Goal: Task Accomplishment & Management: Manage account settings

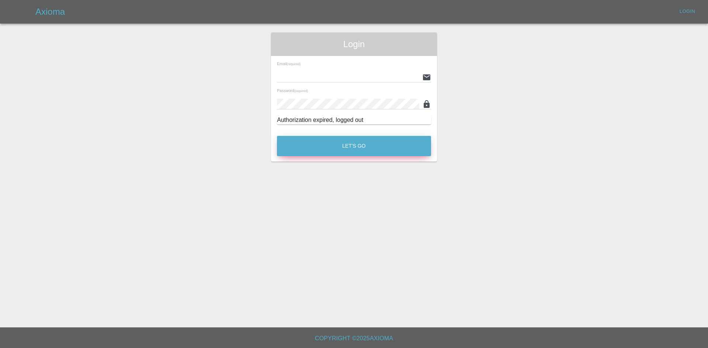
type input "[PERSON_NAME][EMAIL_ADDRESS][PERSON_NAME][DOMAIN_NAME]"
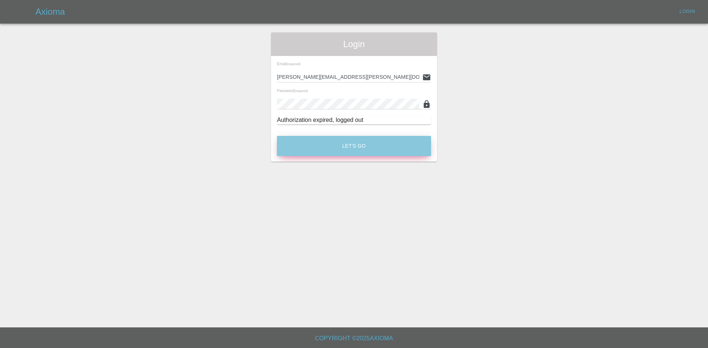
click at [331, 142] on button "Let's Go" at bounding box center [354, 146] width 154 height 20
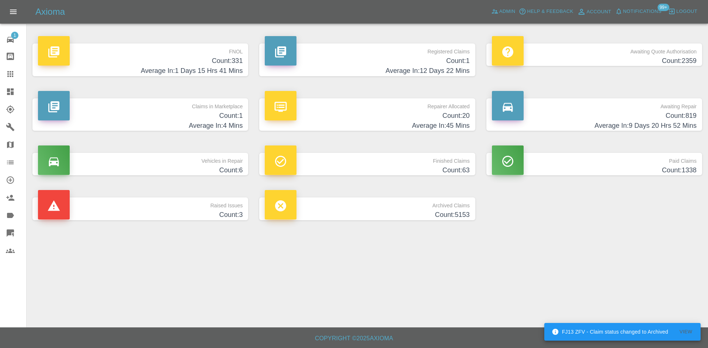
click at [1, 82] on link "Claims" at bounding box center [13, 74] width 26 height 18
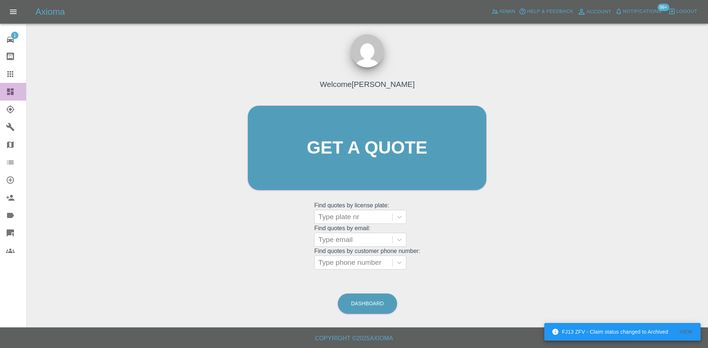
click at [1, 87] on link "Dashboard" at bounding box center [13, 92] width 26 height 18
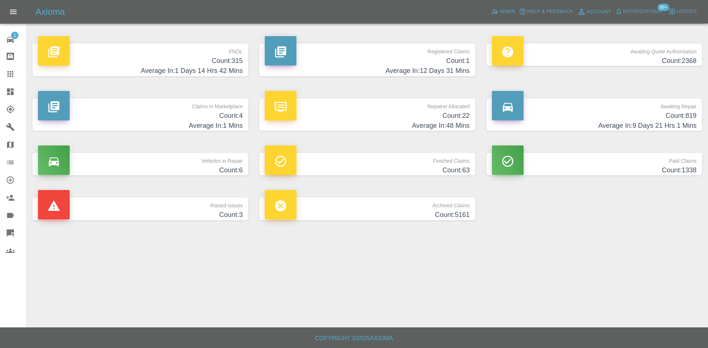
click at [188, 124] on h4 "Average In: 1 Mins" at bounding box center [140, 126] width 205 height 10
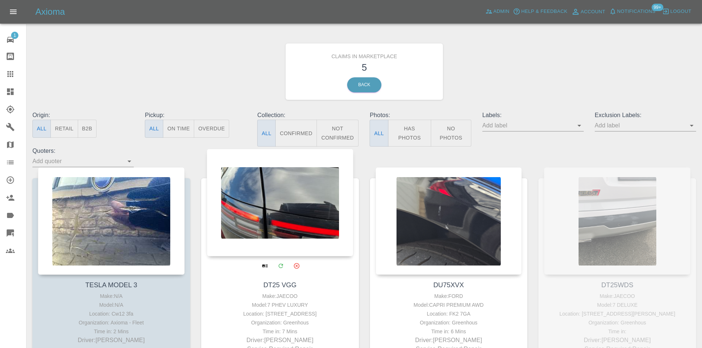
click at [246, 195] on div at bounding box center [280, 203] width 147 height 108
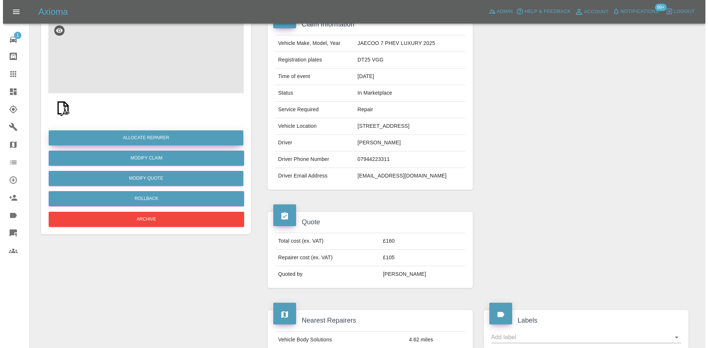
scroll to position [74, 0]
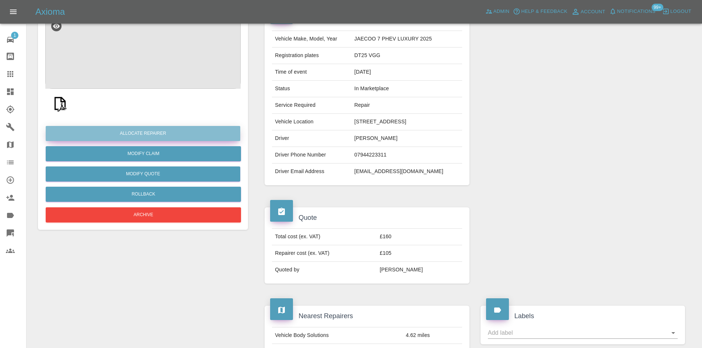
click at [168, 135] on button "Allocate Repairer" at bounding box center [143, 133] width 195 height 15
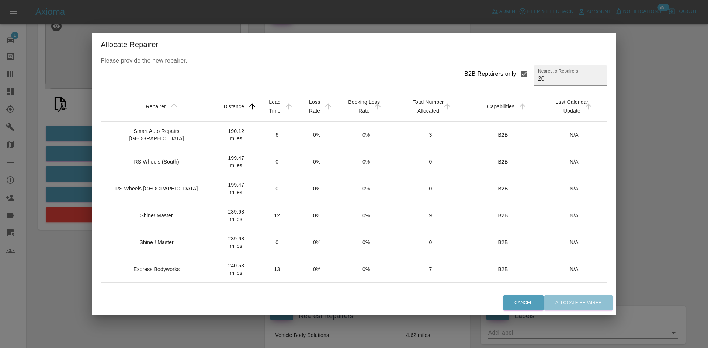
click at [172, 212] on div "Shine! Master" at bounding box center [158, 215] width 103 height 7
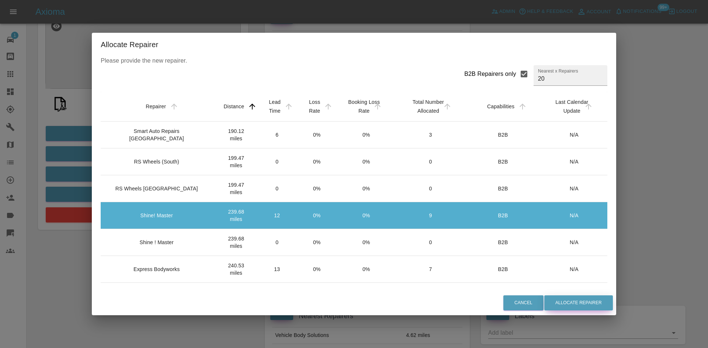
click at [564, 306] on button "Allocate Repairer" at bounding box center [578, 303] width 69 height 15
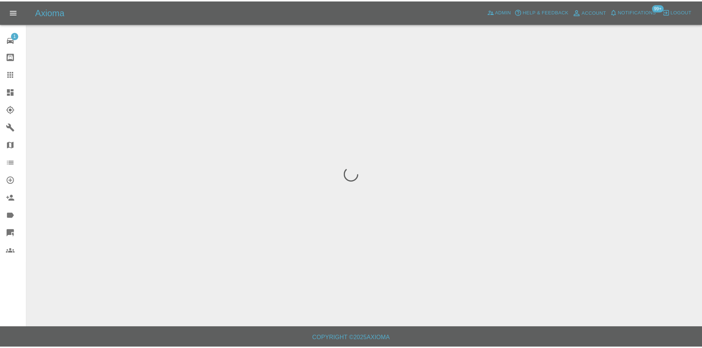
scroll to position [0, 0]
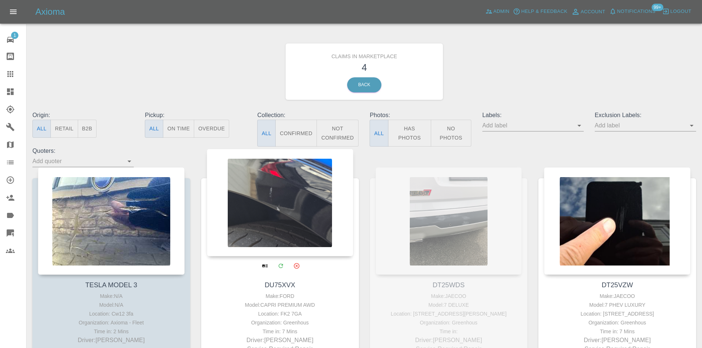
click at [313, 202] on div at bounding box center [280, 203] width 147 height 108
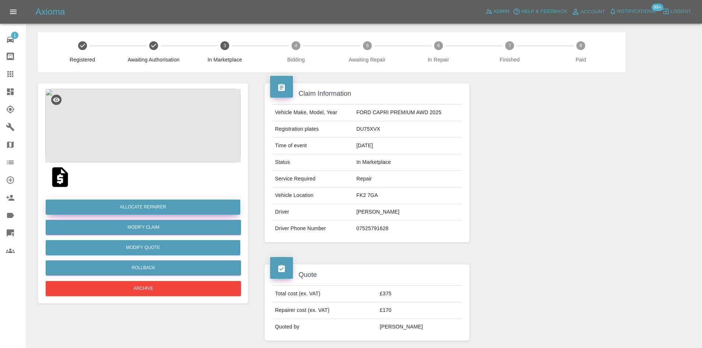
click at [129, 205] on button "Allocate Repairer" at bounding box center [143, 207] width 195 height 15
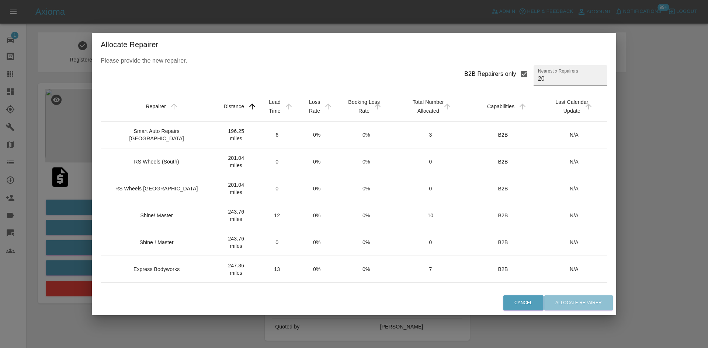
click at [182, 211] on td "Shine! Master" at bounding box center [158, 215] width 115 height 27
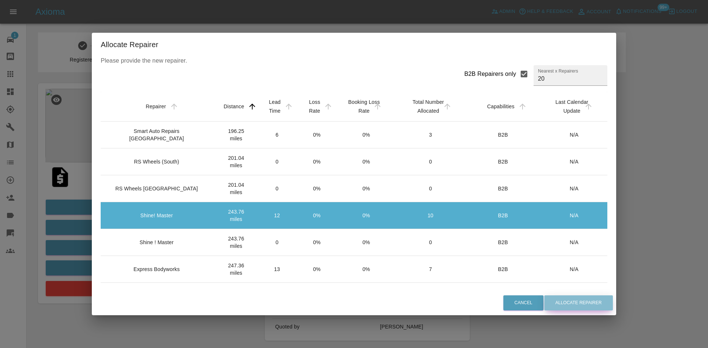
click at [563, 300] on button "Allocate Repairer" at bounding box center [578, 303] width 69 height 15
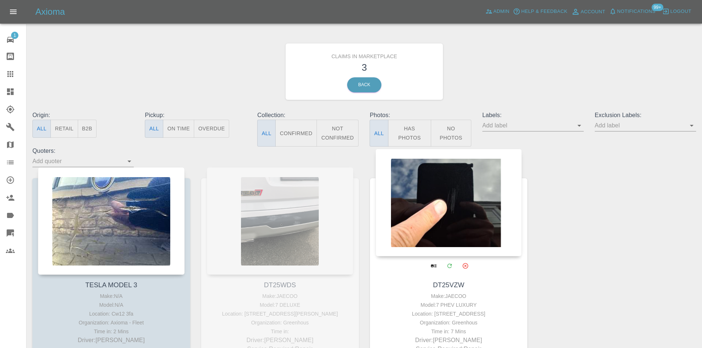
click at [453, 218] on div at bounding box center [449, 203] width 147 height 108
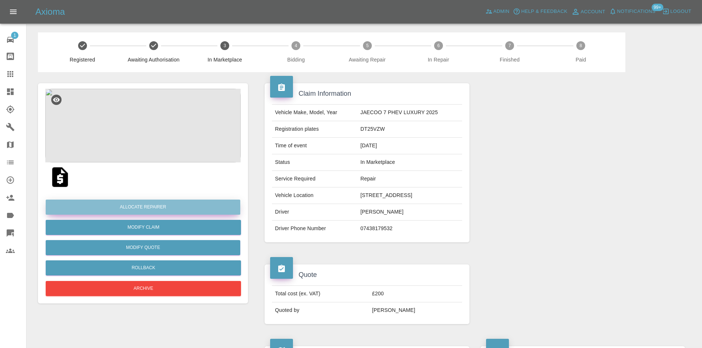
click at [189, 205] on button "Allocate Repairer" at bounding box center [143, 207] width 195 height 15
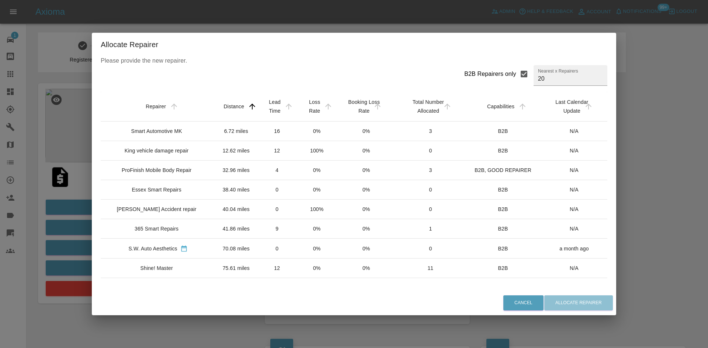
click at [181, 135] on div "Smart Automotive MK" at bounding box center [158, 131] width 103 height 7
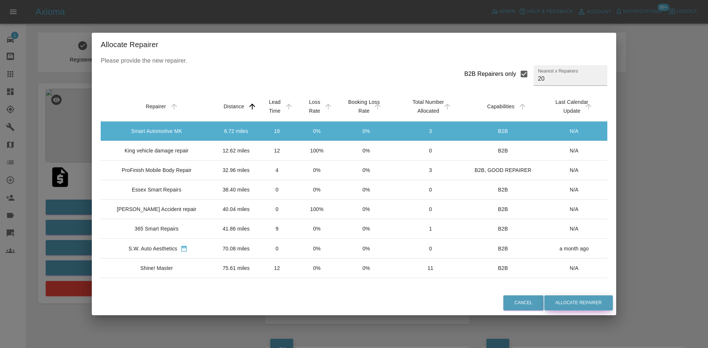
click at [559, 299] on button "Allocate Repairer" at bounding box center [578, 303] width 69 height 15
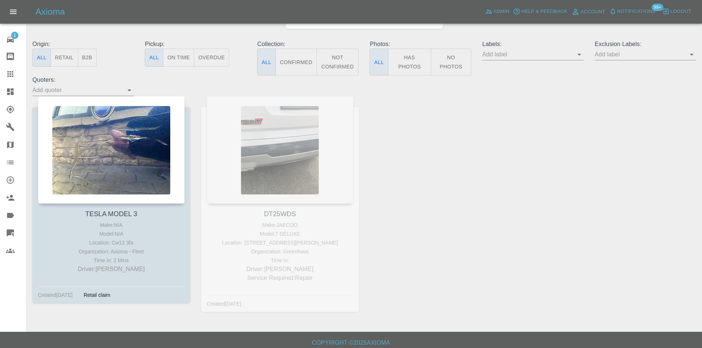
scroll to position [74, 0]
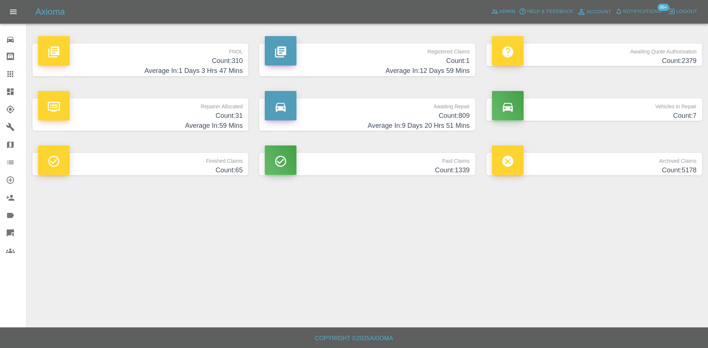
click at [387, 67] on h4 "Average In: 12 Days 59 Mins" at bounding box center [367, 71] width 205 height 10
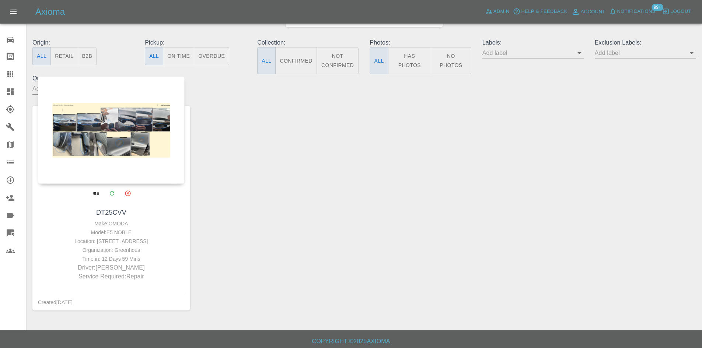
scroll to position [76, 0]
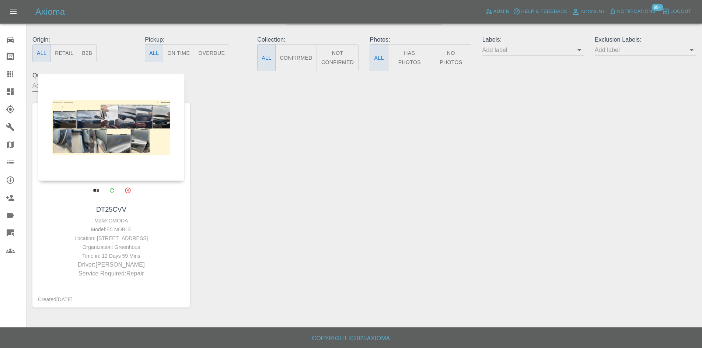
click at [100, 102] on div at bounding box center [111, 127] width 147 height 108
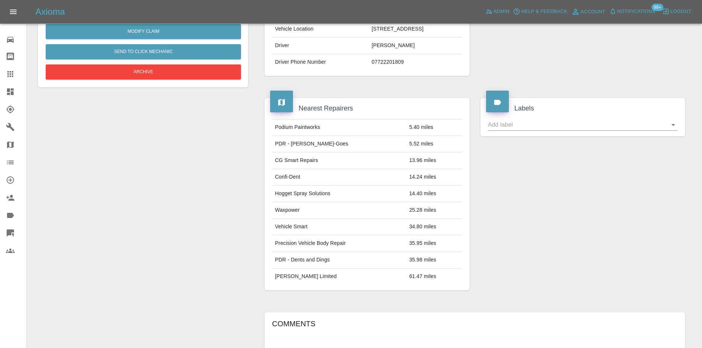
scroll to position [295, 0]
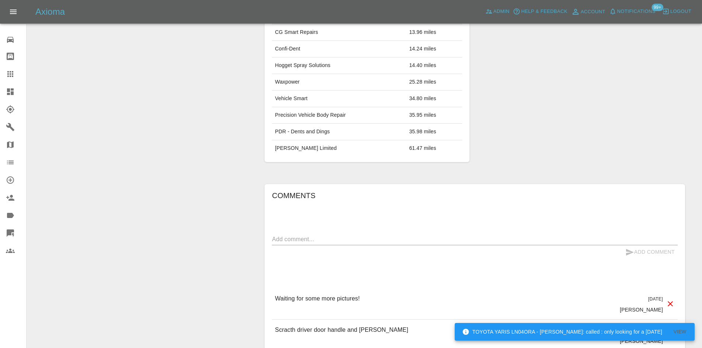
drag, startPoint x: 0, startPoint y: 104, endPoint x: 0, endPoint y: 100, distance: 4.1
click at [0, 104] on link "Explorer" at bounding box center [13, 110] width 26 height 18
click at [0, 91] on link "Dashboard" at bounding box center [13, 92] width 26 height 18
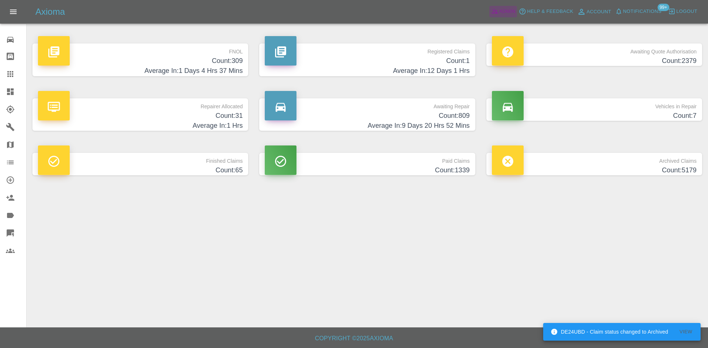
click at [509, 14] on span "Admin" at bounding box center [507, 11] width 16 height 8
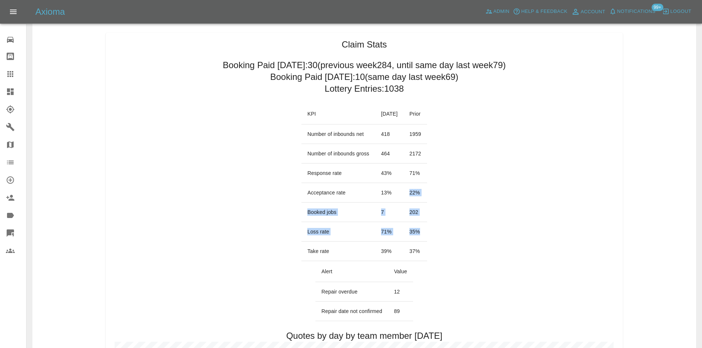
scroll to position [37, 0]
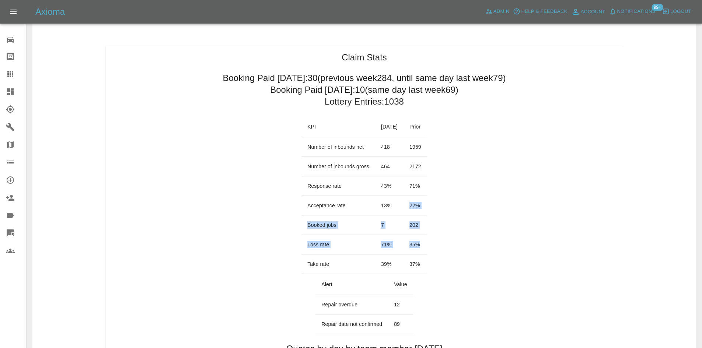
drag, startPoint x: 430, startPoint y: 205, endPoint x: 418, endPoint y: 215, distance: 16.0
click at [418, 215] on tbody "Number of inbounds net 418 1959 Number of inbounds gross 464 2172 Response rate…" at bounding box center [365, 206] width 126 height 137
drag, startPoint x: 426, startPoint y: 241, endPoint x: 421, endPoint y: 259, distance: 18.9
click at [426, 241] on td "35 %" at bounding box center [416, 245] width 24 height 20
drag, startPoint x: 420, startPoint y: 259, endPoint x: 423, endPoint y: 250, distance: 9.2
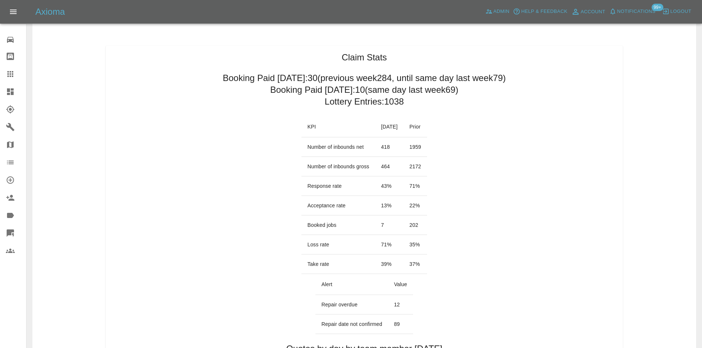
click at [421, 254] on tbody "Number of inbounds net 418 1959 Number of inbounds gross 464 2172 Response rate…" at bounding box center [365, 206] width 126 height 137
click at [423, 249] on td "35 %" at bounding box center [416, 245] width 24 height 20
click at [423, 250] on td "35 %" at bounding box center [416, 245] width 24 height 20
click at [424, 246] on td "35 %" at bounding box center [416, 245] width 24 height 20
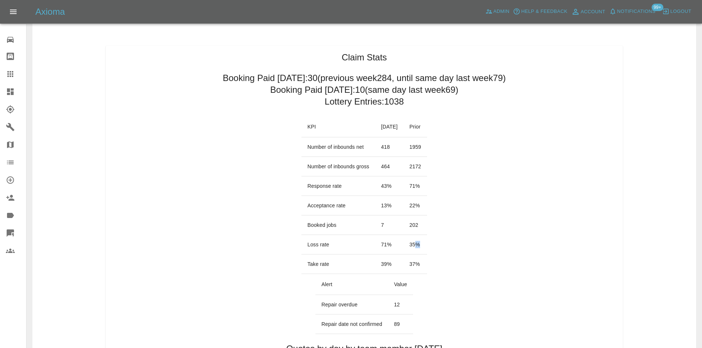
click at [424, 246] on td "35 %" at bounding box center [416, 245] width 24 height 20
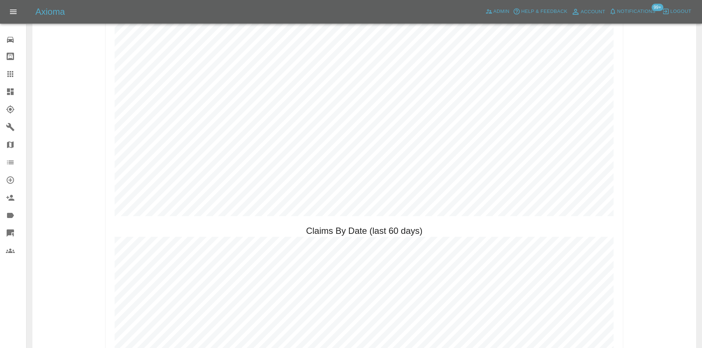
scroll to position [627, 0]
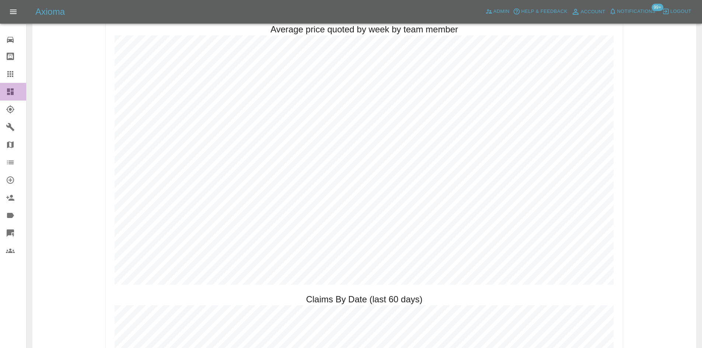
click at [15, 93] on div at bounding box center [16, 91] width 21 height 9
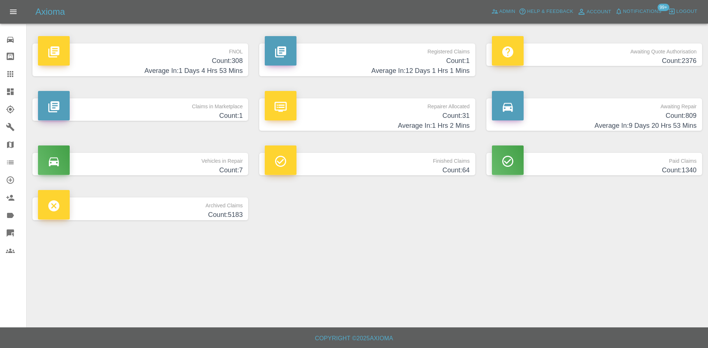
click at [367, 106] on p "Repairer Allocated" at bounding box center [367, 104] width 205 height 13
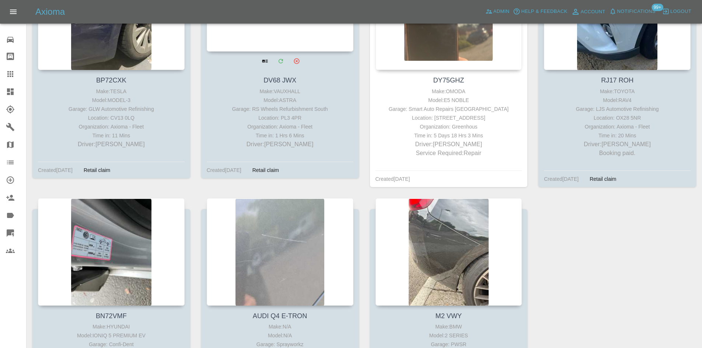
scroll to position [1504, 0]
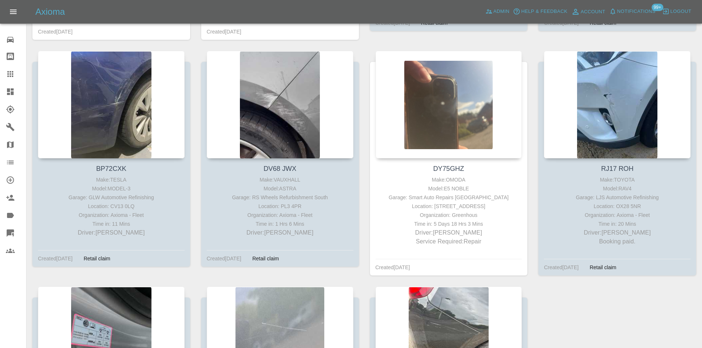
click at [3, 88] on link "Dashboard" at bounding box center [13, 92] width 26 height 18
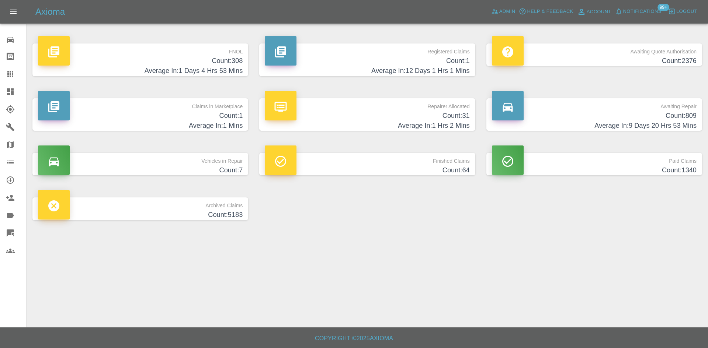
click at [228, 65] on h4 "Count: 308" at bounding box center [140, 61] width 205 height 10
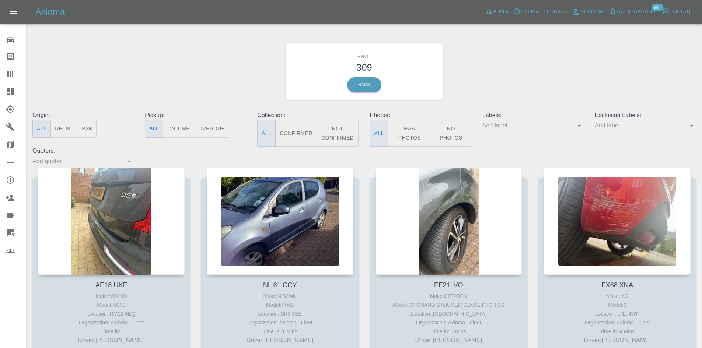
click at [579, 122] on icon "Open" at bounding box center [579, 125] width 9 height 9
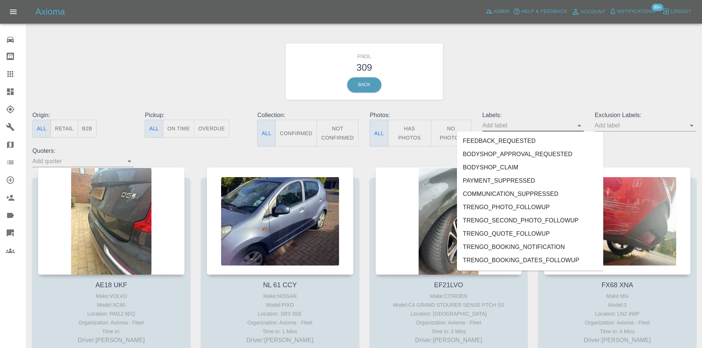
scroll to position [1618, 0]
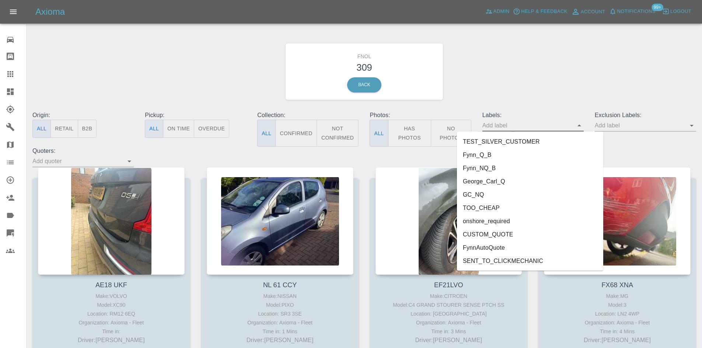
click at [515, 180] on li "George_Carl_Q" at bounding box center [530, 181] width 146 height 13
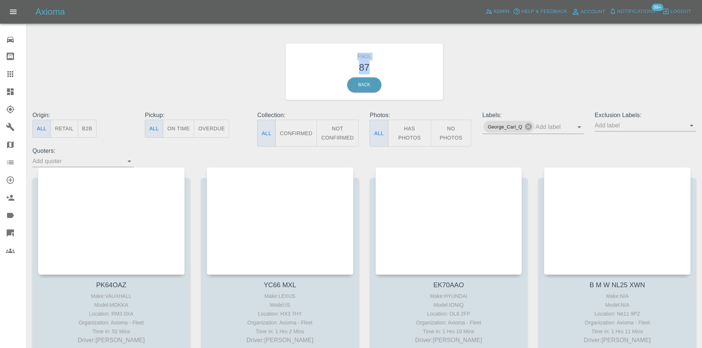
drag, startPoint x: 383, startPoint y: 71, endPoint x: 344, endPoint y: 56, distance: 41.6
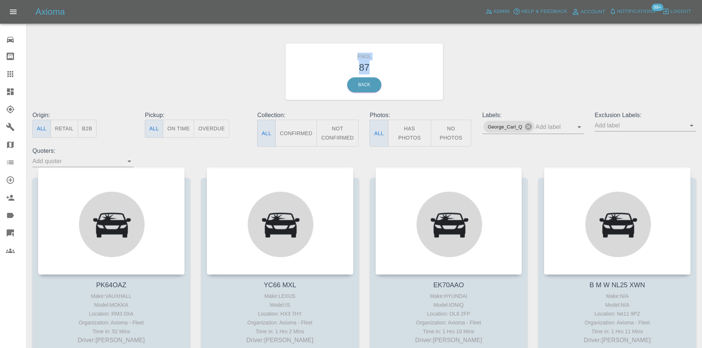
click at [344, 56] on div "FNOL 87 Back" at bounding box center [365, 71] width 158 height 56
click at [526, 90] on div "FNOL 87 Back" at bounding box center [364, 71] width 675 height 79
drag, startPoint x: 379, startPoint y: 64, endPoint x: 356, endPoint y: 52, distance: 25.7
click at [356, 52] on div "FNOL 87 Back" at bounding box center [365, 71] width 158 height 56
click at [240, 98] on div "FNOL 87 Back" at bounding box center [364, 71] width 675 height 79
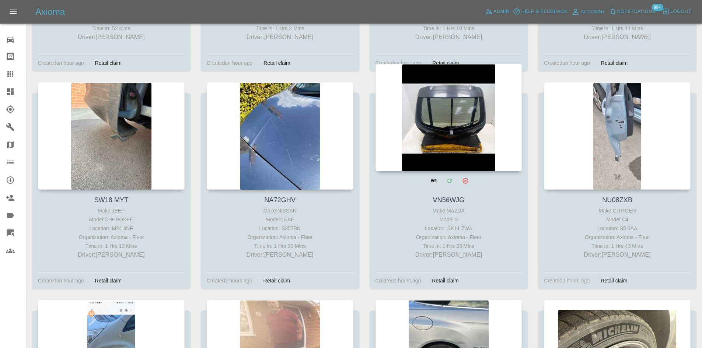
scroll to position [295, 0]
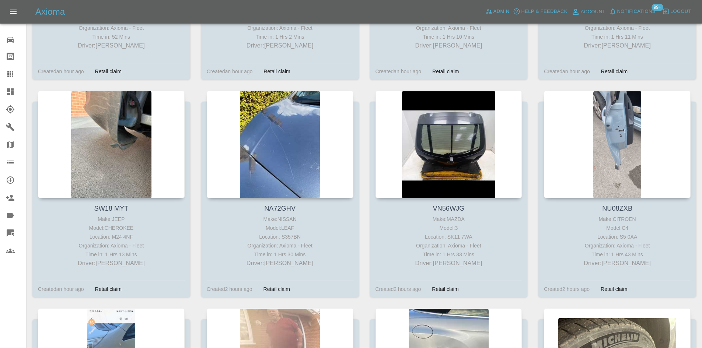
click at [1, 87] on link "Dashboard" at bounding box center [13, 92] width 26 height 18
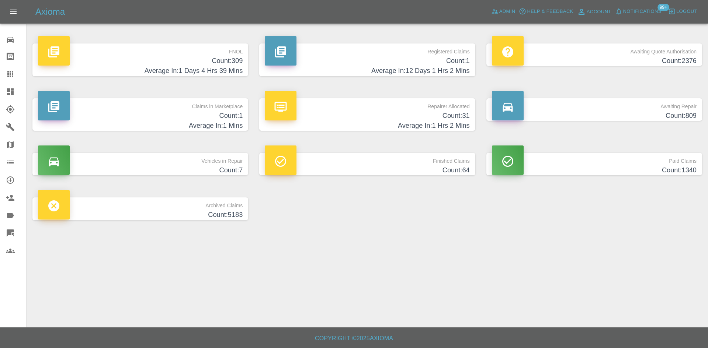
click at [359, 70] on h4 "Average In: 12 Days 1 Hrs 2 Mins" at bounding box center [367, 71] width 205 height 10
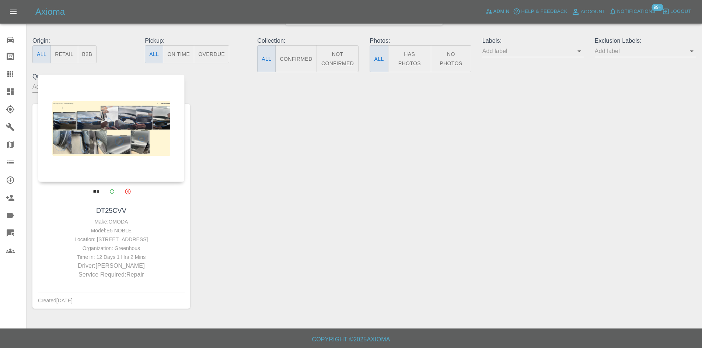
scroll to position [76, 0]
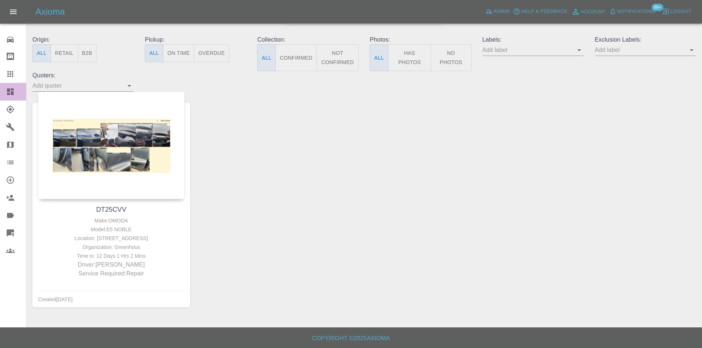
click at [11, 95] on icon at bounding box center [10, 91] width 7 height 7
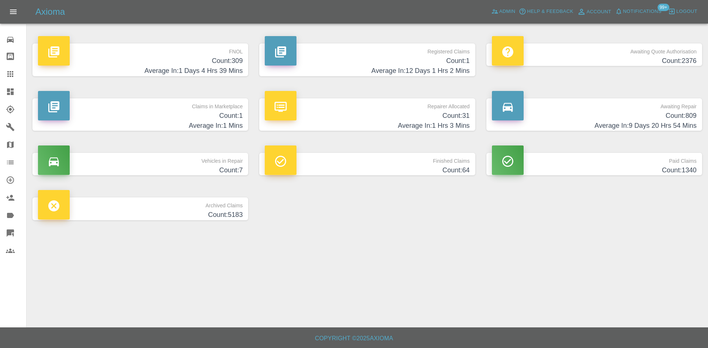
click at [583, 57] on h4 "Count: 2376" at bounding box center [594, 61] width 205 height 10
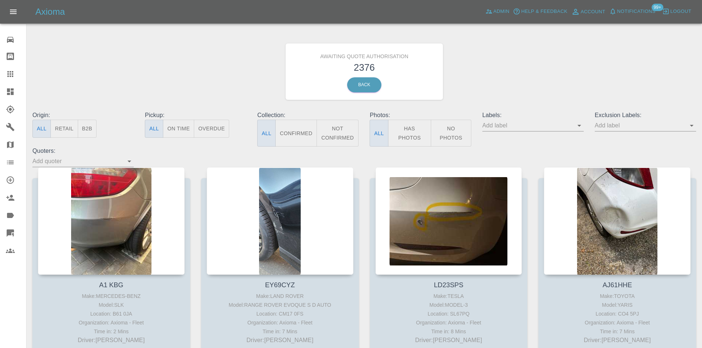
click at [87, 135] on button "B2B" at bounding box center [87, 129] width 19 height 18
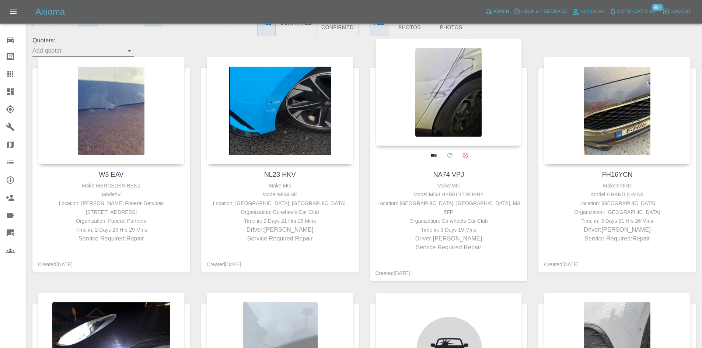
scroll to position [157, 0]
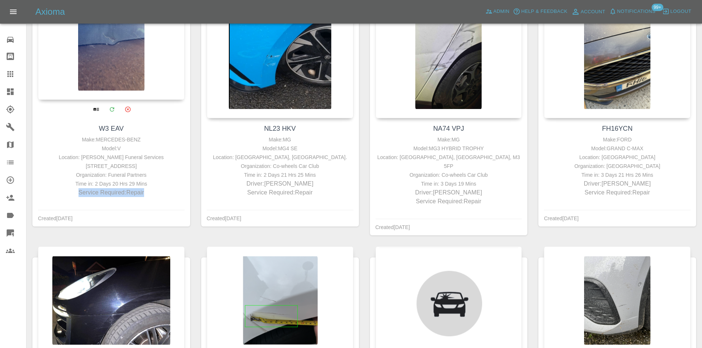
drag, startPoint x: 153, startPoint y: 194, endPoint x: 78, endPoint y: 203, distance: 75.4
click at [78, 203] on div "W3 EAV Make: MERCEDES-BENZ Model: V Location: Eaves Funeral Services 175-177 Hi…" at bounding box center [111, 124] width 158 height 205
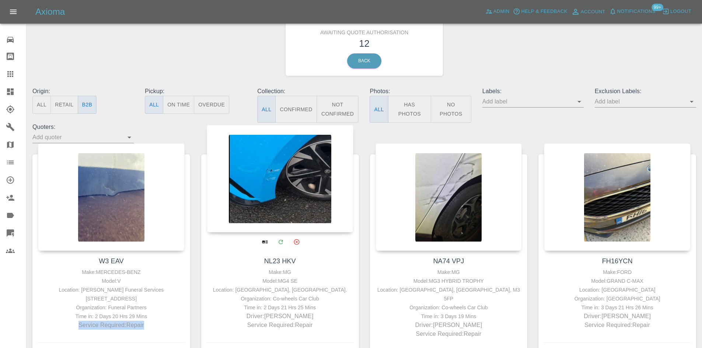
scroll to position [37, 0]
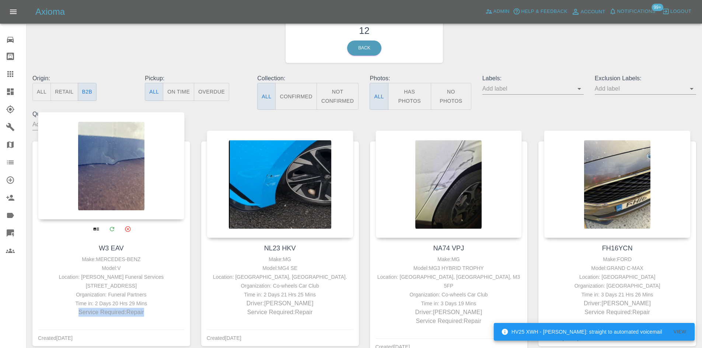
drag, startPoint x: 156, startPoint y: 283, endPoint x: 129, endPoint y: 284, distance: 26.9
click at [119, 291] on div "Make: MERCEDES-BENZ Model: V Location: Eaves Funeral Services 175-177 High Road…" at bounding box center [111, 286] width 143 height 62
click at [129, 284] on div "Location: Eaves Funeral Services 175-177 High Road Kells Whitehaven Cumbria CA2…" at bounding box center [111, 282] width 143 height 18
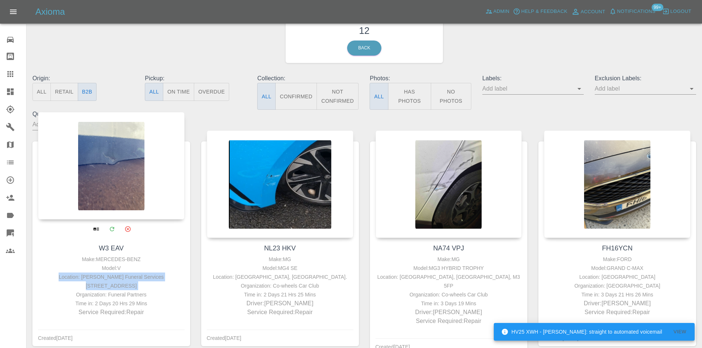
click at [130, 285] on div "Location: Eaves Funeral Services 175-177 High Road Kells Whitehaven Cumbria CA2…" at bounding box center [111, 282] width 143 height 18
click at [130, 286] on div "Location: Eaves Funeral Services 175-177 High Road Kells Whitehaven Cumbria CA2…" at bounding box center [111, 282] width 143 height 18
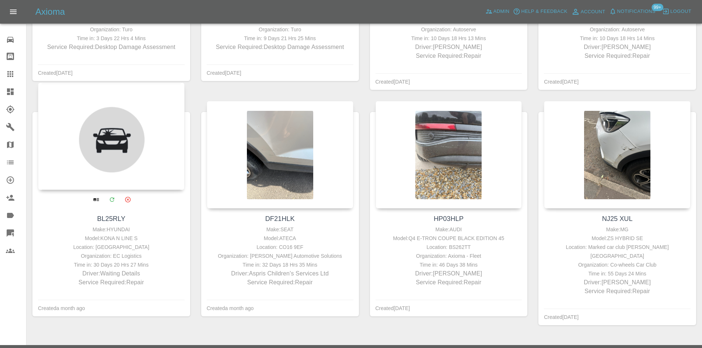
scroll to position [492, 0]
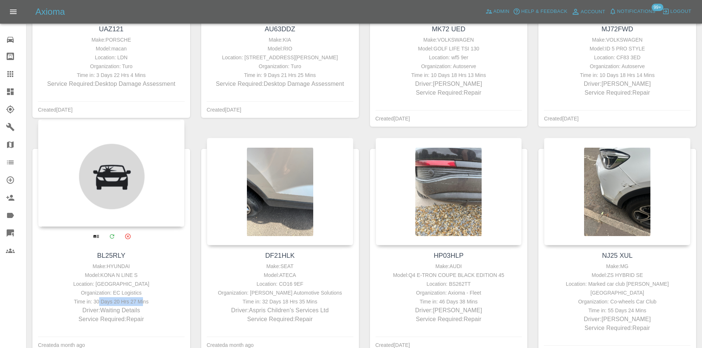
drag, startPoint x: 140, startPoint y: 290, endPoint x: 100, endPoint y: 292, distance: 40.2
click at [100, 297] on div "Time in: 30 Days 20 Hrs 27 Mins" at bounding box center [111, 301] width 143 height 9
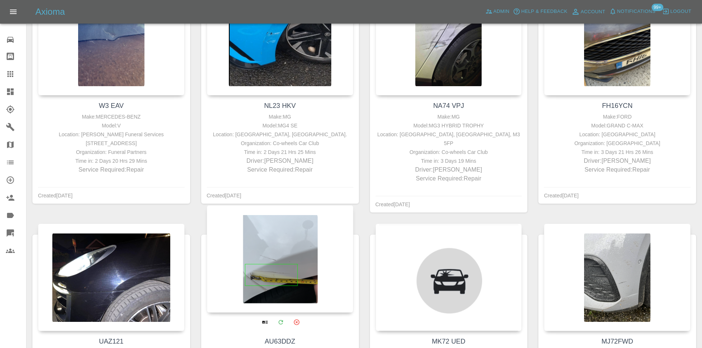
scroll to position [0, 0]
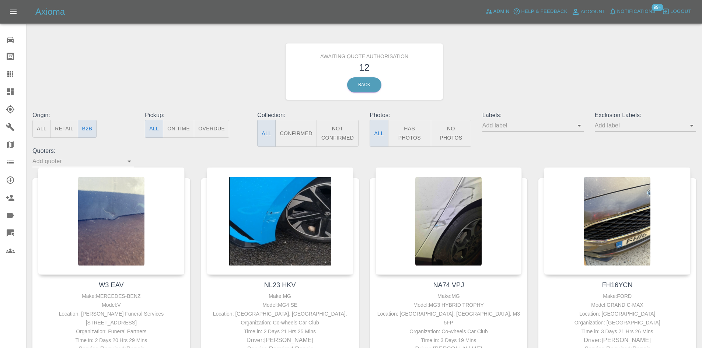
click at [7, 97] on link "Dashboard" at bounding box center [13, 92] width 26 height 18
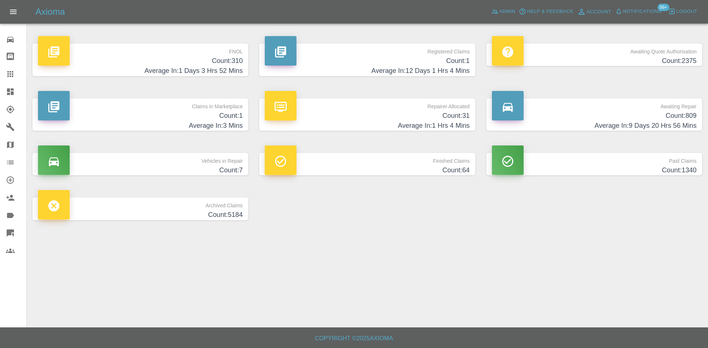
click at [572, 116] on h4 "Count: 809" at bounding box center [594, 116] width 205 height 10
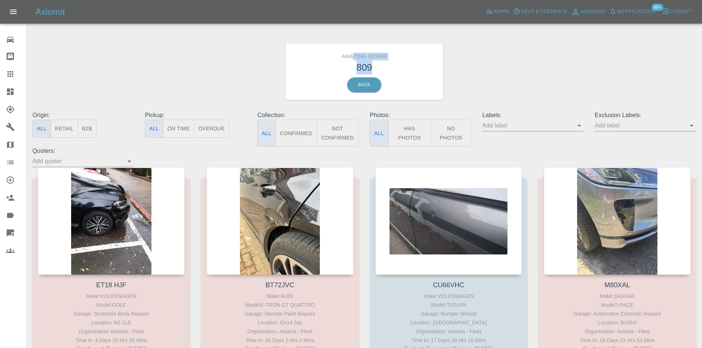
drag, startPoint x: 376, startPoint y: 66, endPoint x: 351, endPoint y: 56, distance: 26.8
click at [352, 55] on div "Awaiting Repair 809 Back" at bounding box center [365, 71] width 158 height 56
click at [94, 130] on button "B2B" at bounding box center [87, 129] width 19 height 18
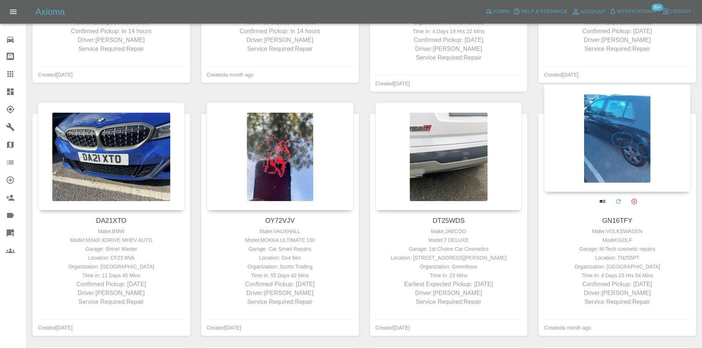
scroll to position [590, 0]
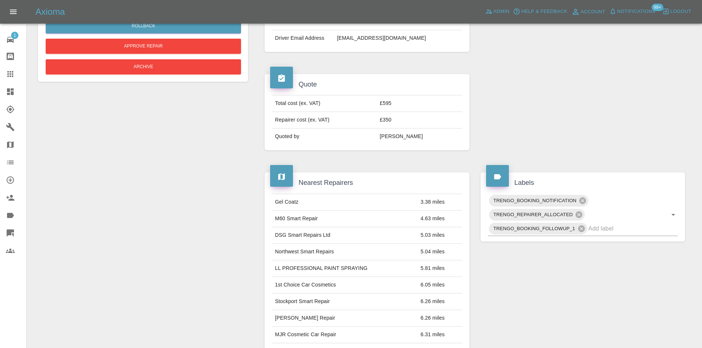
scroll to position [184, 0]
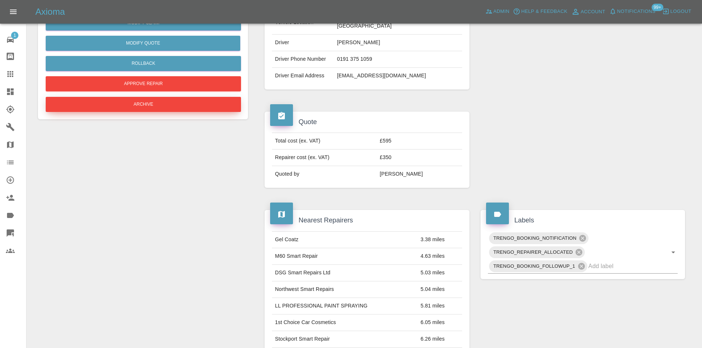
click at [190, 107] on button "Archive" at bounding box center [143, 104] width 195 height 15
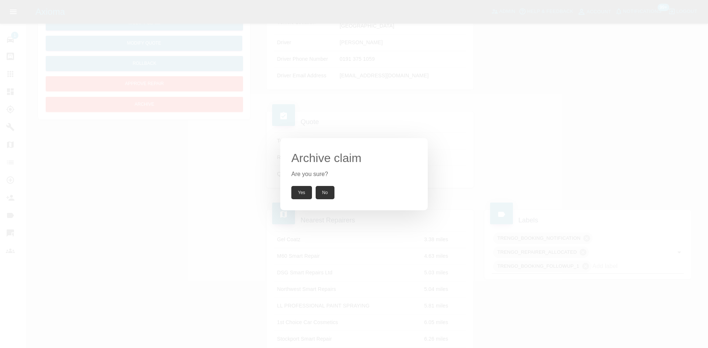
click at [299, 189] on button "Yes" at bounding box center [301, 192] width 21 height 13
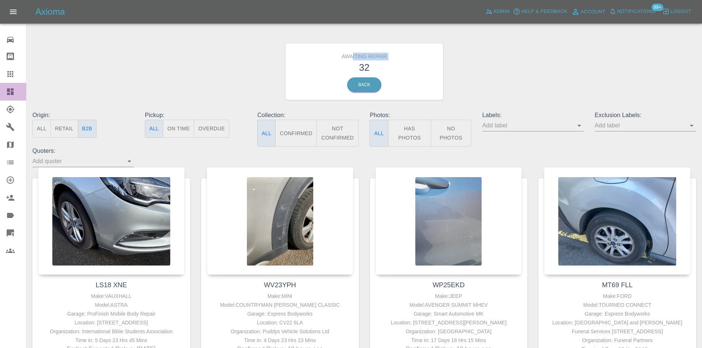
click at [15, 94] on div at bounding box center [16, 91] width 21 height 9
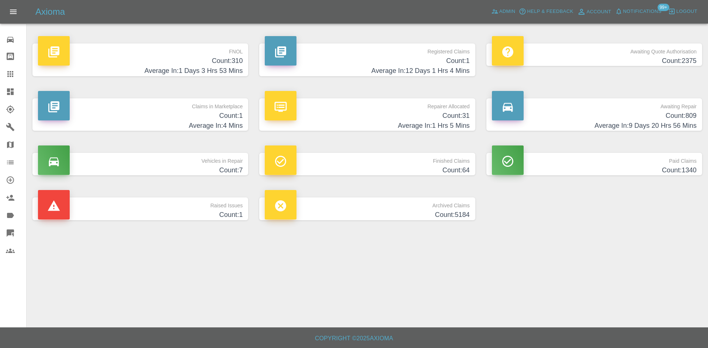
click at [345, 118] on h4 "Count: 31" at bounding box center [367, 116] width 205 height 10
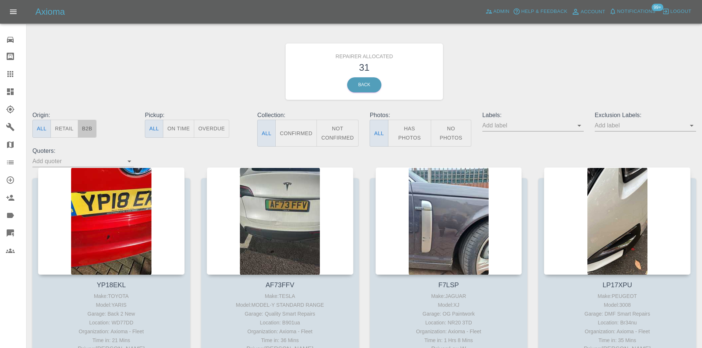
click at [86, 131] on button "B2B" at bounding box center [87, 129] width 19 height 18
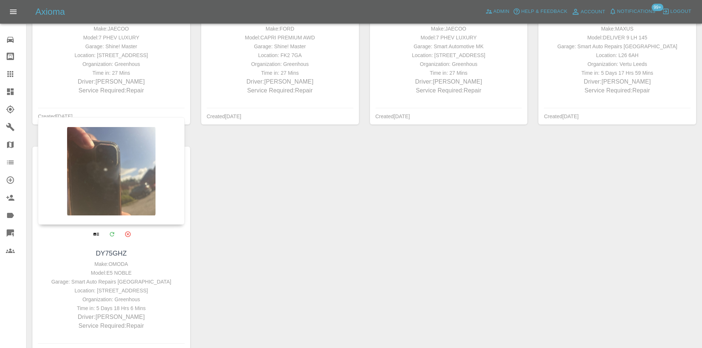
scroll to position [190, 0]
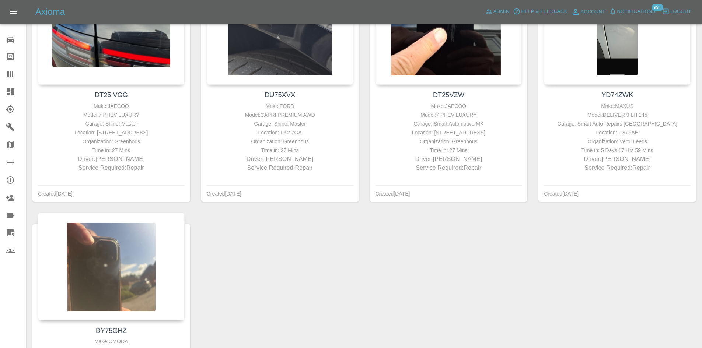
click at [14, 95] on icon at bounding box center [10, 91] width 9 height 9
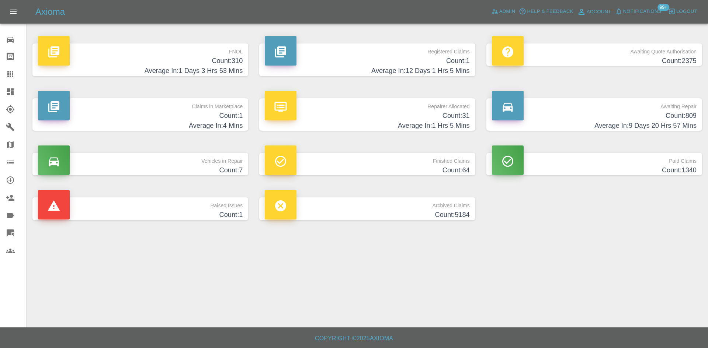
click at [188, 111] on h4 "Count: 1" at bounding box center [140, 116] width 205 height 10
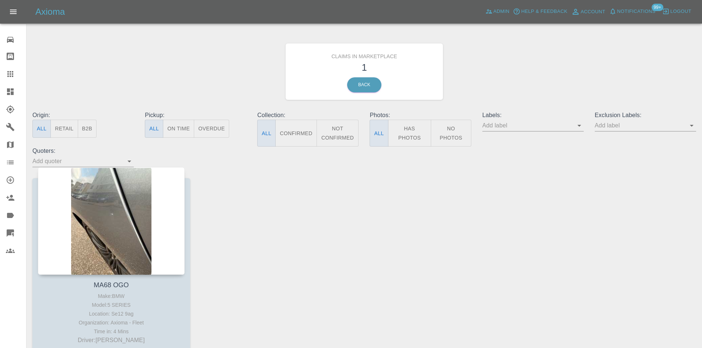
click at [8, 94] on icon at bounding box center [10, 91] width 7 height 7
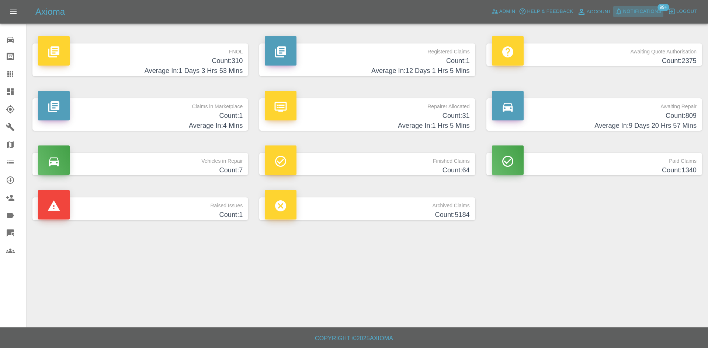
click at [642, 14] on span "Notifications" at bounding box center [642, 11] width 38 height 8
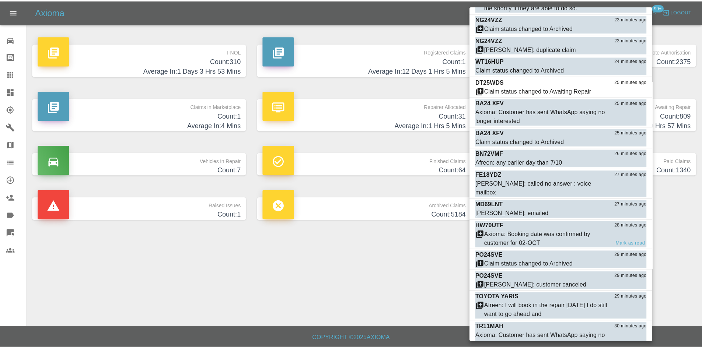
scroll to position [1401, 0]
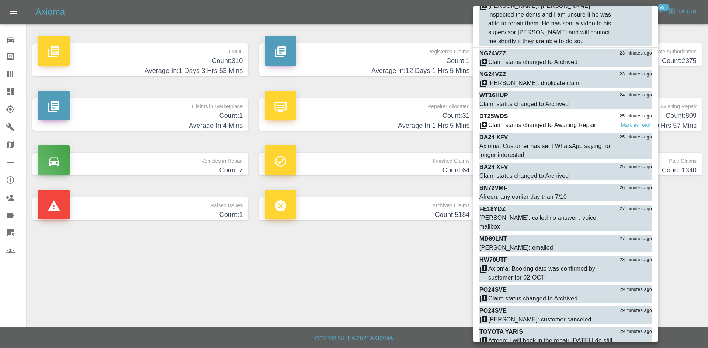
click at [520, 112] on div "DT25WDS 25 minutes ago" at bounding box center [565, 116] width 173 height 9
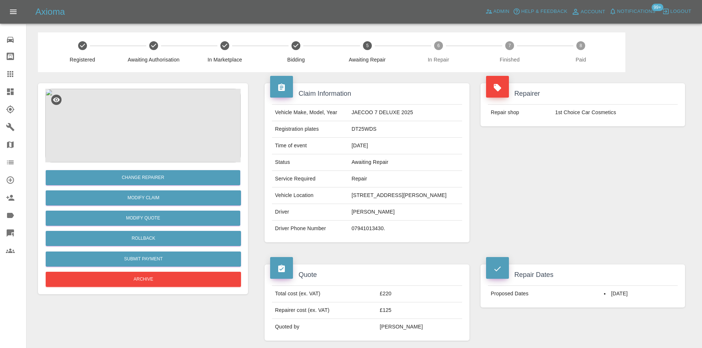
drag, startPoint x: 634, startPoint y: 300, endPoint x: 595, endPoint y: 302, distance: 38.8
click at [595, 302] on tr "Proposed Dates [DATE]" at bounding box center [583, 294] width 190 height 16
click at [1, 90] on link "Dashboard" at bounding box center [13, 92] width 26 height 18
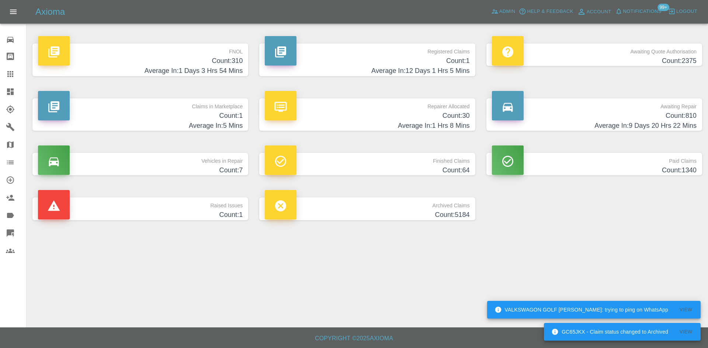
click at [397, 53] on p "Registered Claims" at bounding box center [367, 49] width 205 height 13
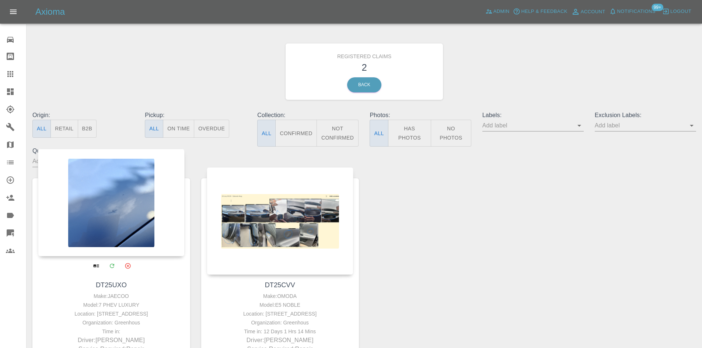
click at [142, 217] on div at bounding box center [111, 203] width 147 height 108
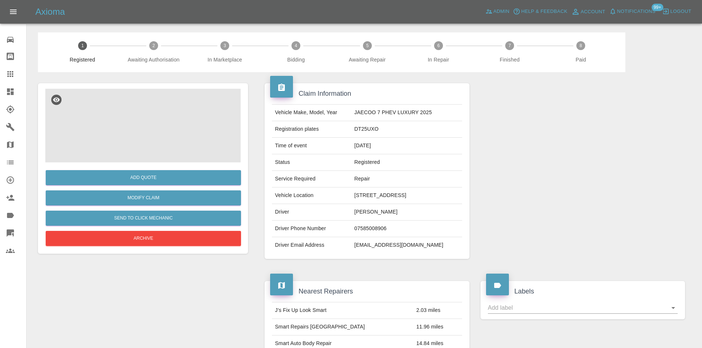
click at [159, 135] on img at bounding box center [142, 126] width 195 height 74
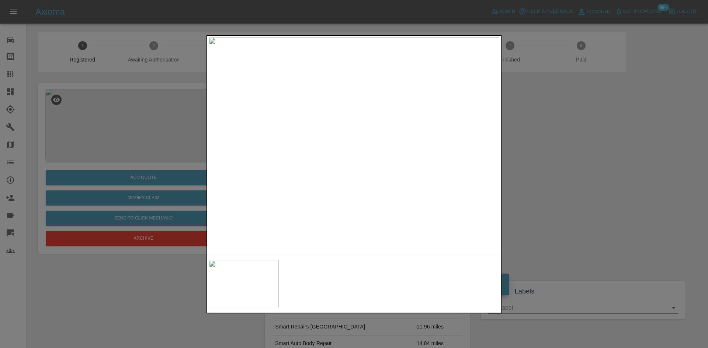
click at [359, 167] on img at bounding box center [354, 146] width 290 height 219
click at [359, 167] on img at bounding box center [337, 86] width 871 height 658
click at [577, 231] on div at bounding box center [354, 174] width 708 height 348
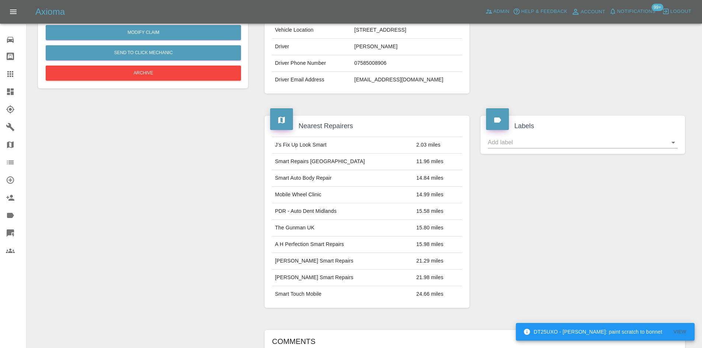
scroll to position [59, 0]
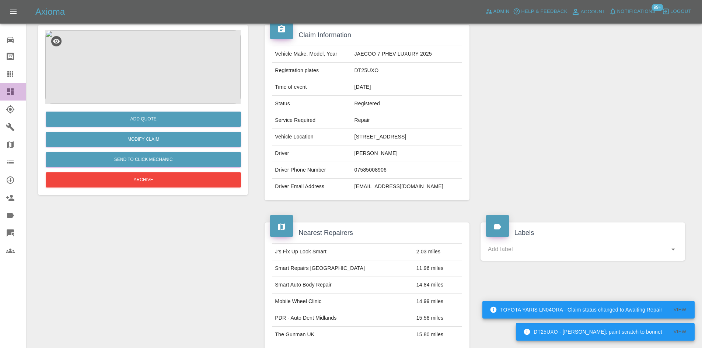
click at [6, 91] on icon at bounding box center [10, 91] width 9 height 9
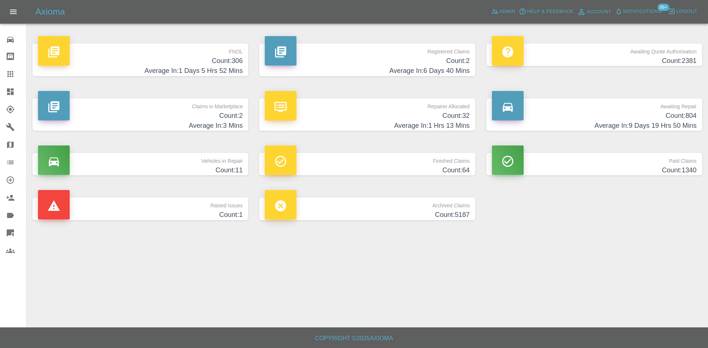
click at [431, 56] on h4 "Count: 2" at bounding box center [367, 61] width 205 height 10
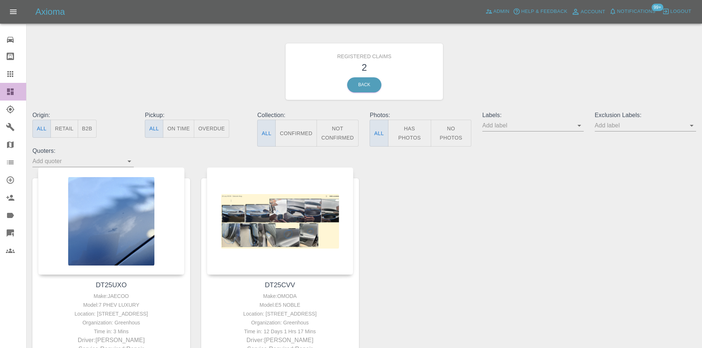
click at [7, 94] on icon at bounding box center [10, 91] width 7 height 7
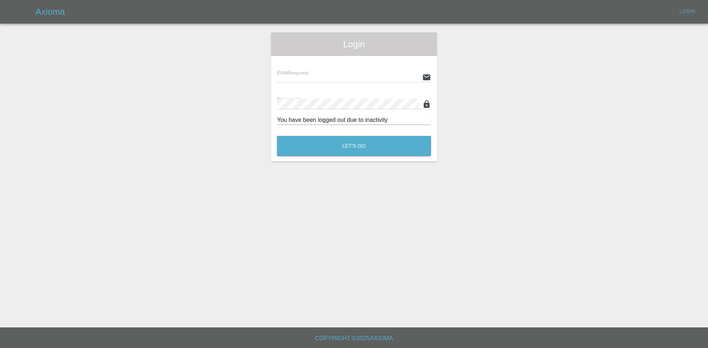
type input "[PERSON_NAME][EMAIL_ADDRESS][PERSON_NAME][DOMAIN_NAME]"
click at [356, 154] on button "Let's Go" at bounding box center [354, 146] width 154 height 20
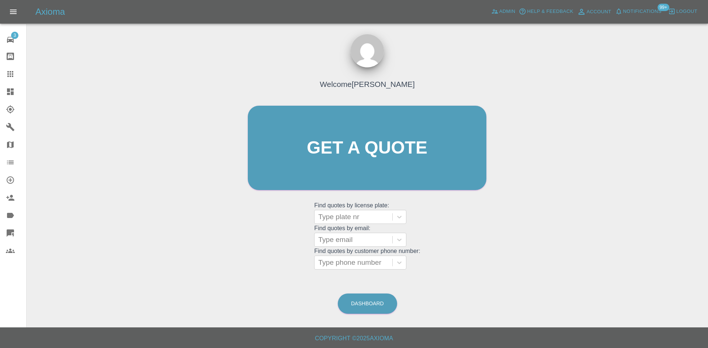
click at [9, 75] on icon at bounding box center [10, 74] width 9 height 9
click at [7, 80] on link "Claims" at bounding box center [13, 74] width 26 height 18
click at [8, 81] on link "Claims" at bounding box center [13, 74] width 26 height 18
drag, startPoint x: 8, startPoint y: 81, endPoint x: 8, endPoint y: 86, distance: 4.1
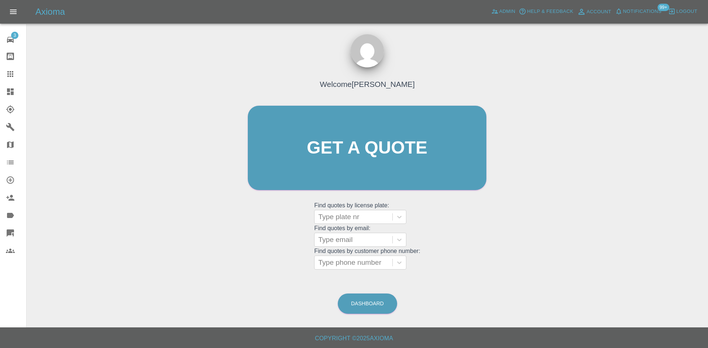
click at [8, 83] on nav "3 Repair home Bodyshop home Claims Dashboard Explorer Garages Map Organization …" at bounding box center [13, 145] width 26 height 236
click at [8, 86] on link "Dashboard" at bounding box center [13, 92] width 26 height 18
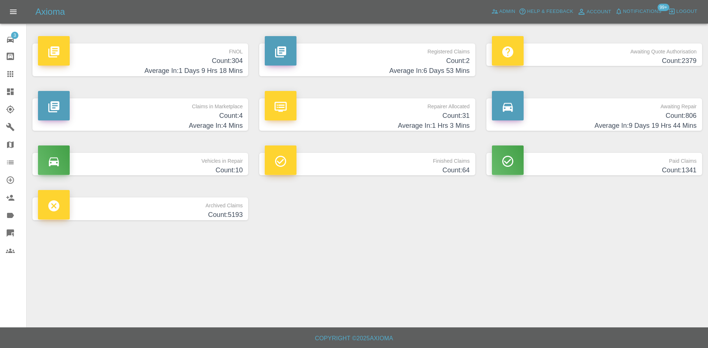
click at [220, 122] on h4 "Average In: 4 Mins" at bounding box center [140, 126] width 205 height 10
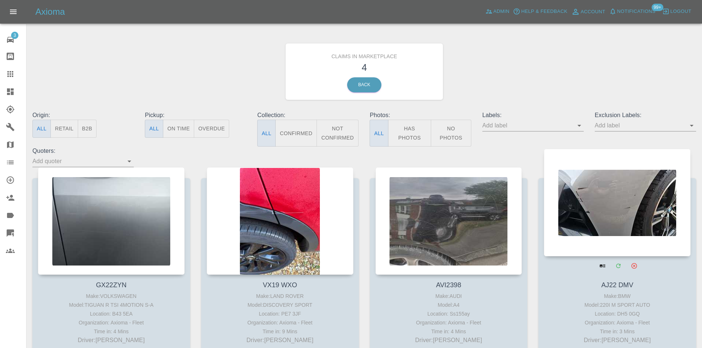
click at [591, 205] on div at bounding box center [617, 203] width 147 height 108
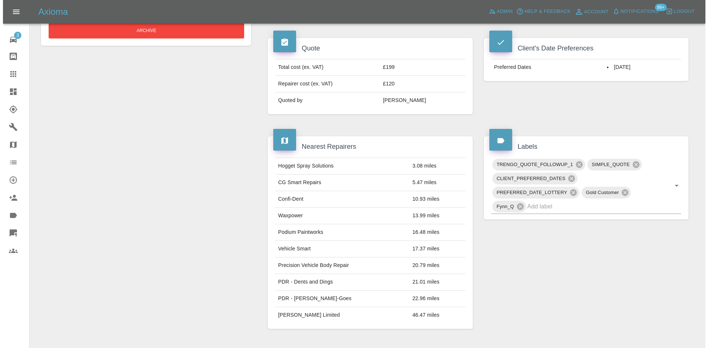
scroll to position [111, 0]
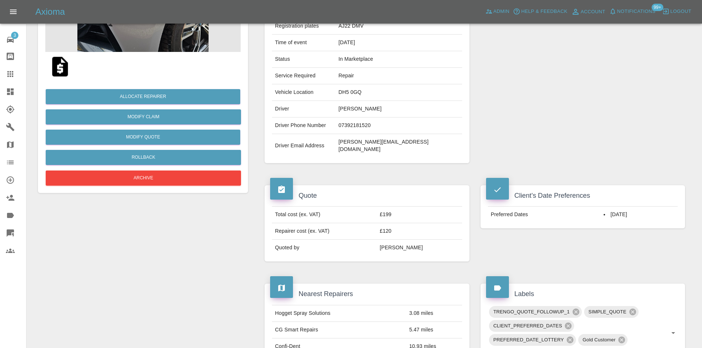
click at [146, 55] on div at bounding box center [142, 66] width 195 height 29
click at [152, 48] on img at bounding box center [142, 15] width 195 height 74
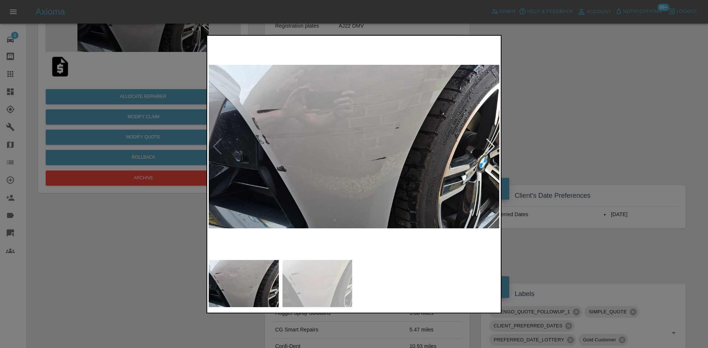
click at [624, 55] on div at bounding box center [354, 174] width 708 height 348
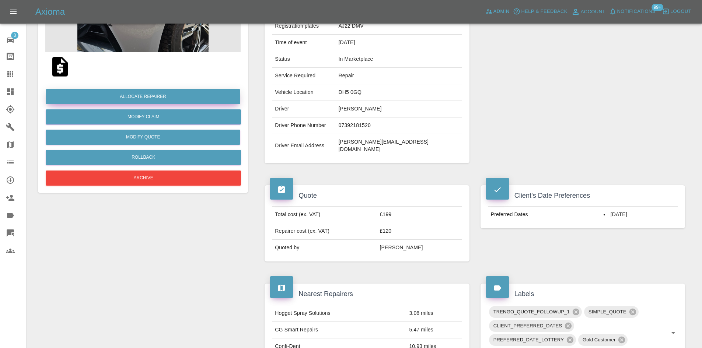
click at [132, 94] on button "Allocate Repairer" at bounding box center [143, 96] width 195 height 15
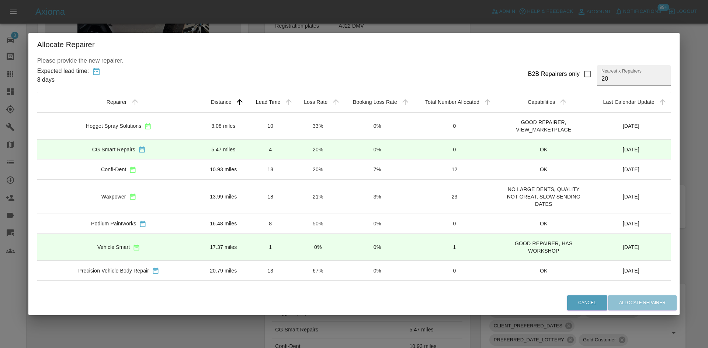
click at [129, 150] on div "CG Smart Repairs" at bounding box center [113, 149] width 43 height 7
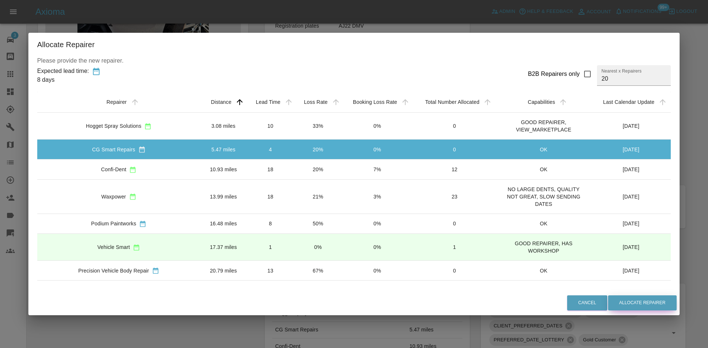
click at [612, 300] on button "Allocate Repairer" at bounding box center [642, 303] width 69 height 15
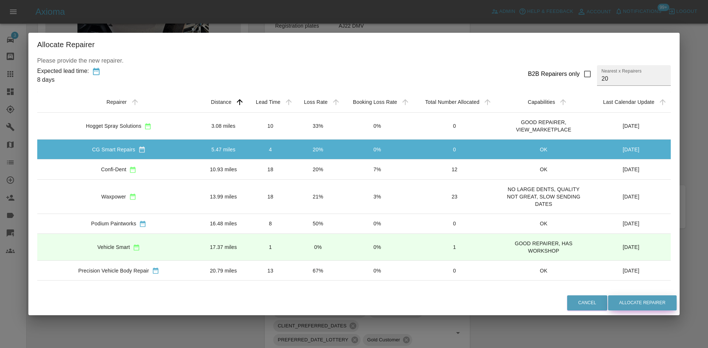
scroll to position [0, 0]
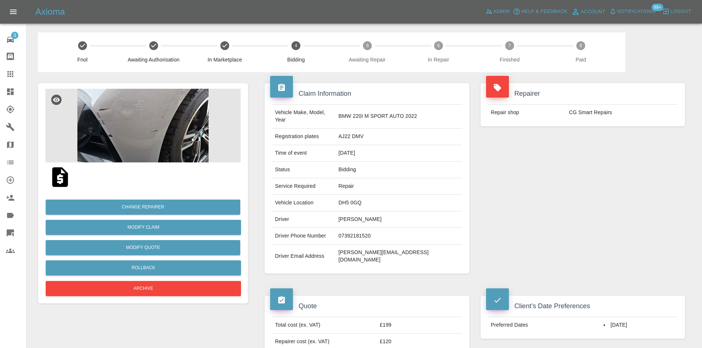
click at [0, 94] on link "Dashboard" at bounding box center [13, 92] width 26 height 18
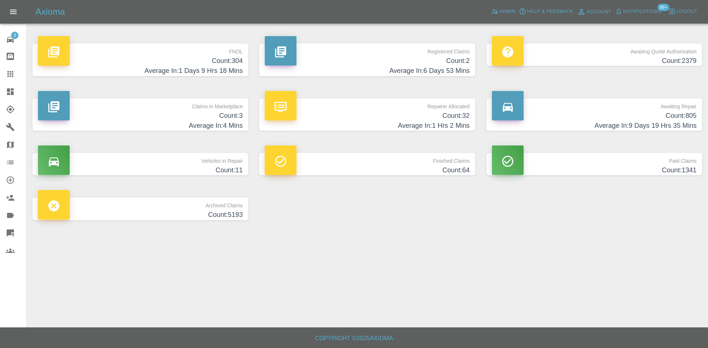
click at [139, 112] on h4 "Count: 3" at bounding box center [140, 116] width 205 height 10
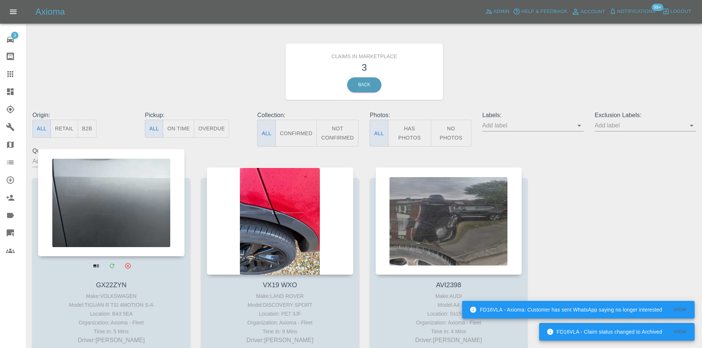
click at [137, 217] on div at bounding box center [111, 203] width 147 height 108
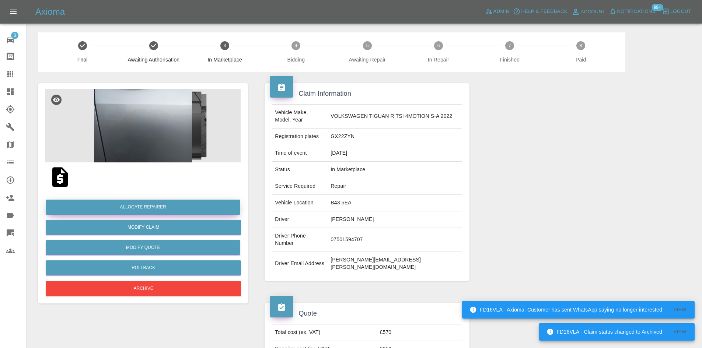
click at [148, 204] on button "Allocate Repairer" at bounding box center [143, 207] width 195 height 15
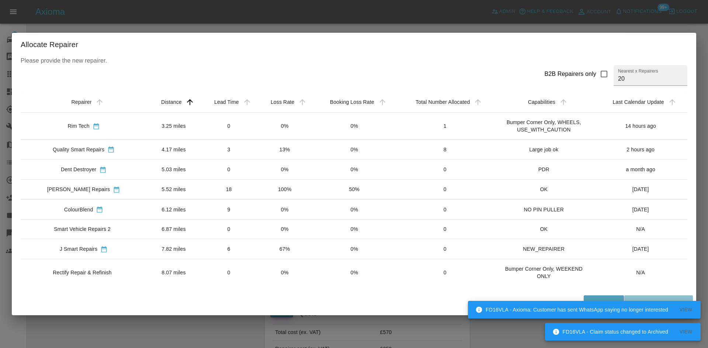
click at [702, 33] on div "Allocate Repairer Please provide the new repairer. B2B Repairers only Nearest x…" at bounding box center [354, 174] width 708 height 348
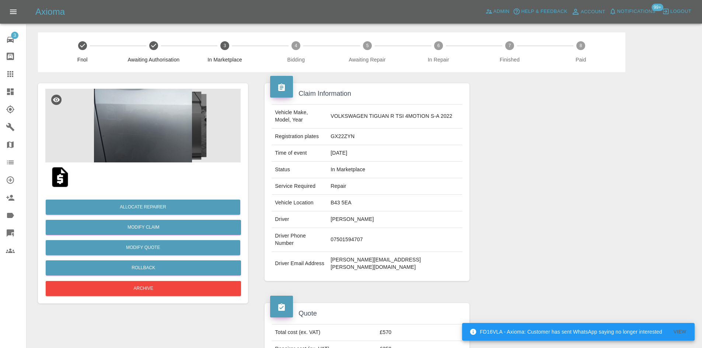
click at [10, 87] on icon at bounding box center [10, 91] width 9 height 9
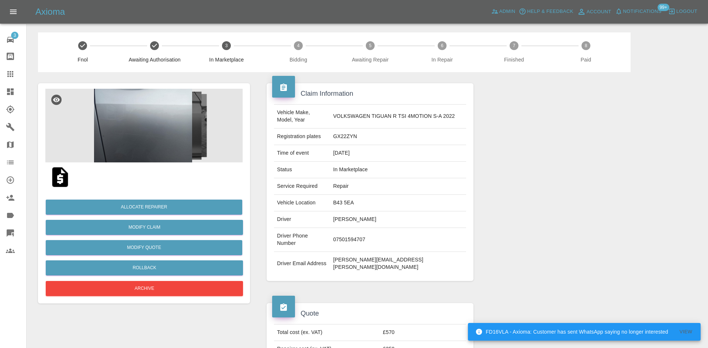
click at [9, 87] on icon at bounding box center [10, 91] width 9 height 9
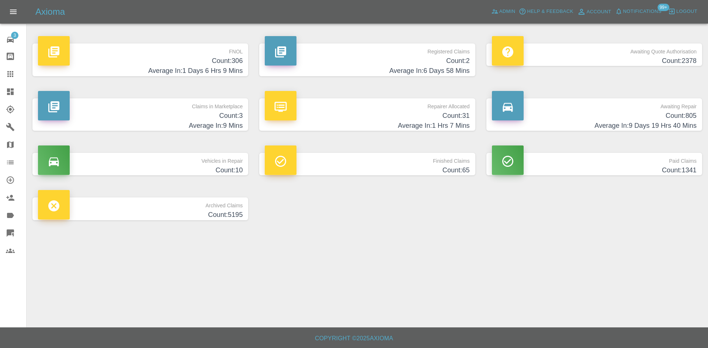
click at [182, 62] on h4 "Count: 306" at bounding box center [140, 61] width 205 height 10
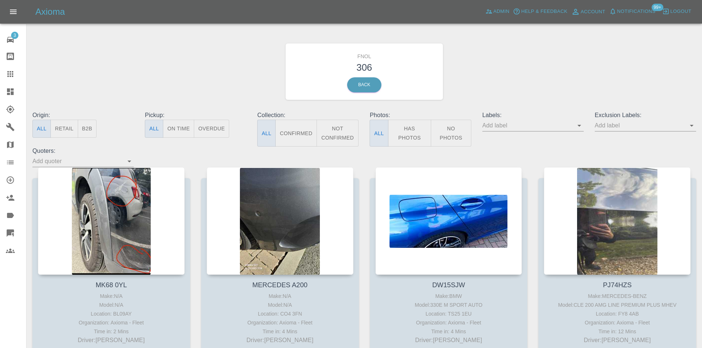
click at [3, 90] on link "Dashboard" at bounding box center [13, 92] width 26 height 18
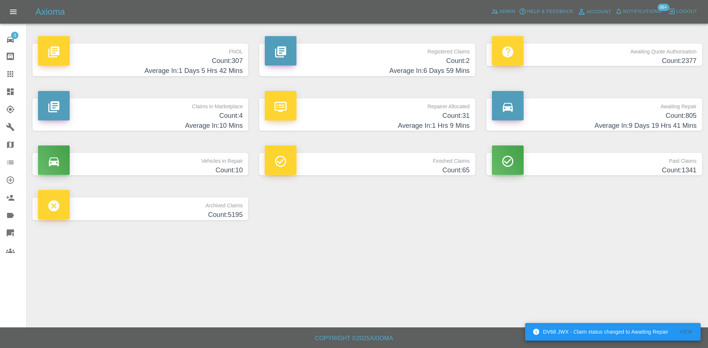
drag, startPoint x: 7, startPoint y: 71, endPoint x: 30, endPoint y: 80, distance: 24.4
click at [7, 71] on icon at bounding box center [10, 74] width 6 height 6
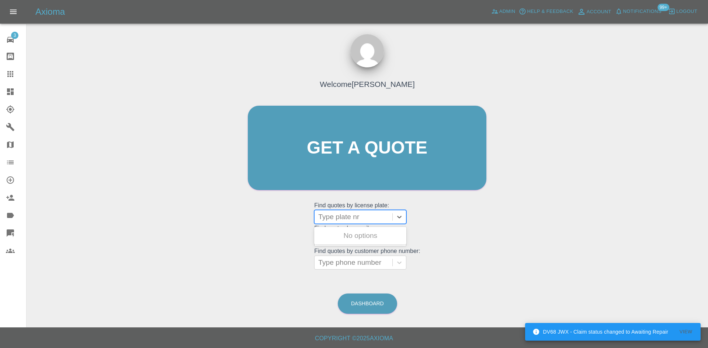
click at [358, 213] on div at bounding box center [353, 217] width 70 height 10
paste input "DG70 JYJ"
click at [340, 220] on input "DG70 JYJ" at bounding box center [335, 217] width 34 height 9
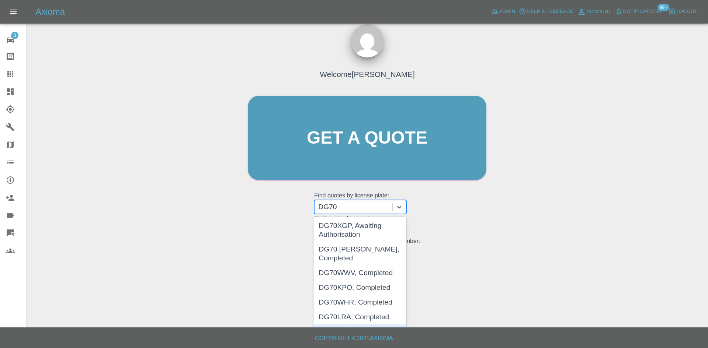
scroll to position [34, 0]
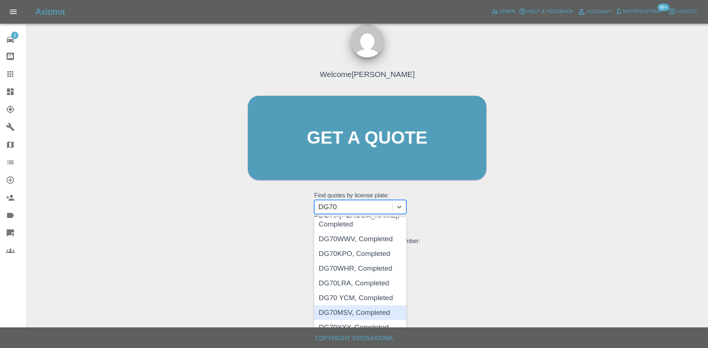
type input "DG70"
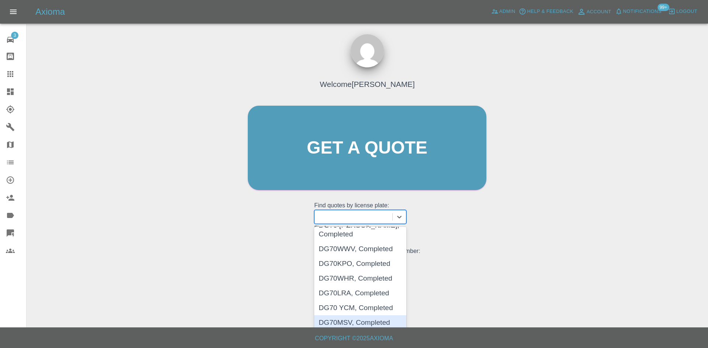
click at [248, 286] on div "Welcome [PERSON_NAME] Get a quote Get a quote Find quotes by license plate: 9 r…" at bounding box center [366, 183] width 669 height 265
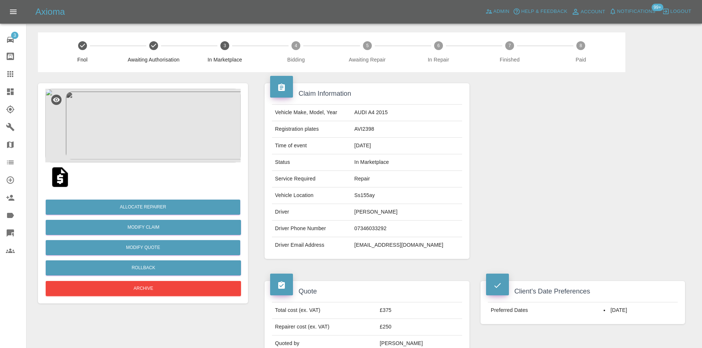
click at [388, 213] on td "[PERSON_NAME]" at bounding box center [407, 212] width 111 height 17
copy td "[PERSON_NAME]"
click at [130, 115] on img at bounding box center [142, 126] width 195 height 74
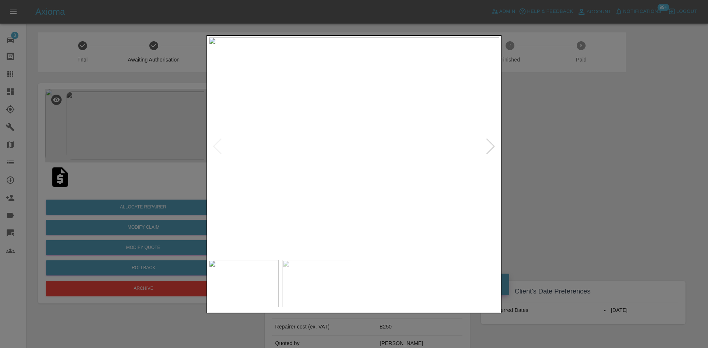
click at [252, 115] on img at bounding box center [354, 146] width 290 height 219
click at [176, 142] on div at bounding box center [354, 174] width 708 height 348
click at [282, 147] on img at bounding box center [342, 205] width 871 height 658
click at [282, 146] on img at bounding box center [352, 206] width 871 height 658
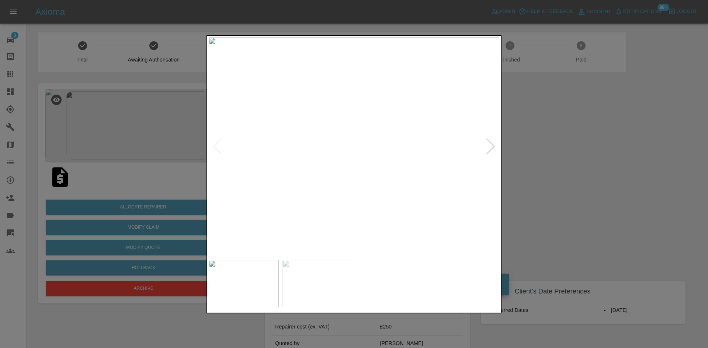
click at [487, 143] on div at bounding box center [490, 147] width 10 height 16
click at [487, 143] on img at bounding box center [354, 146] width 290 height 219
click at [366, 129] on img at bounding box center [354, 146] width 290 height 219
click at [366, 129] on img at bounding box center [316, 201] width 871 height 658
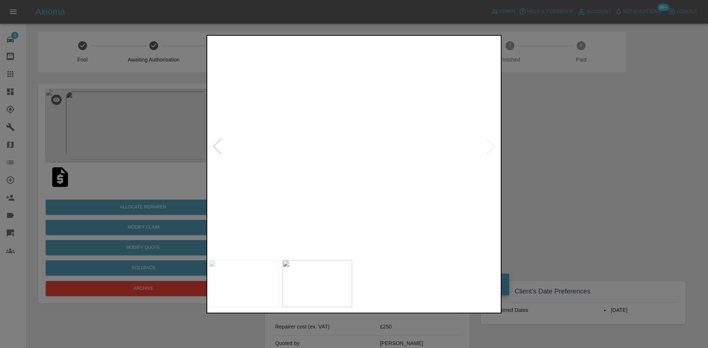
click at [366, 129] on img at bounding box center [316, 201] width 871 height 658
click at [610, 146] on div at bounding box center [354, 174] width 708 height 348
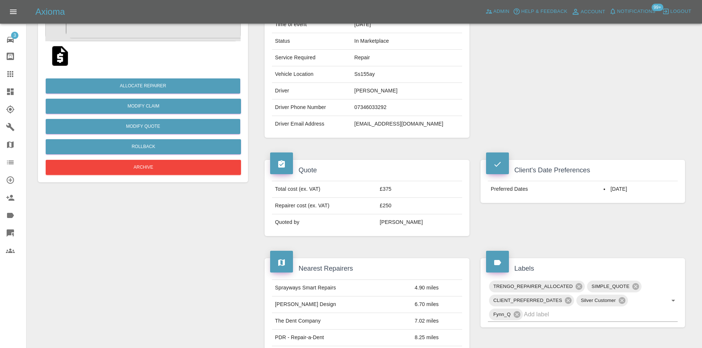
scroll to position [121, 0]
click at [1, 92] on link "Dashboard" at bounding box center [13, 92] width 26 height 18
